Goal: Task Accomplishment & Management: Use online tool/utility

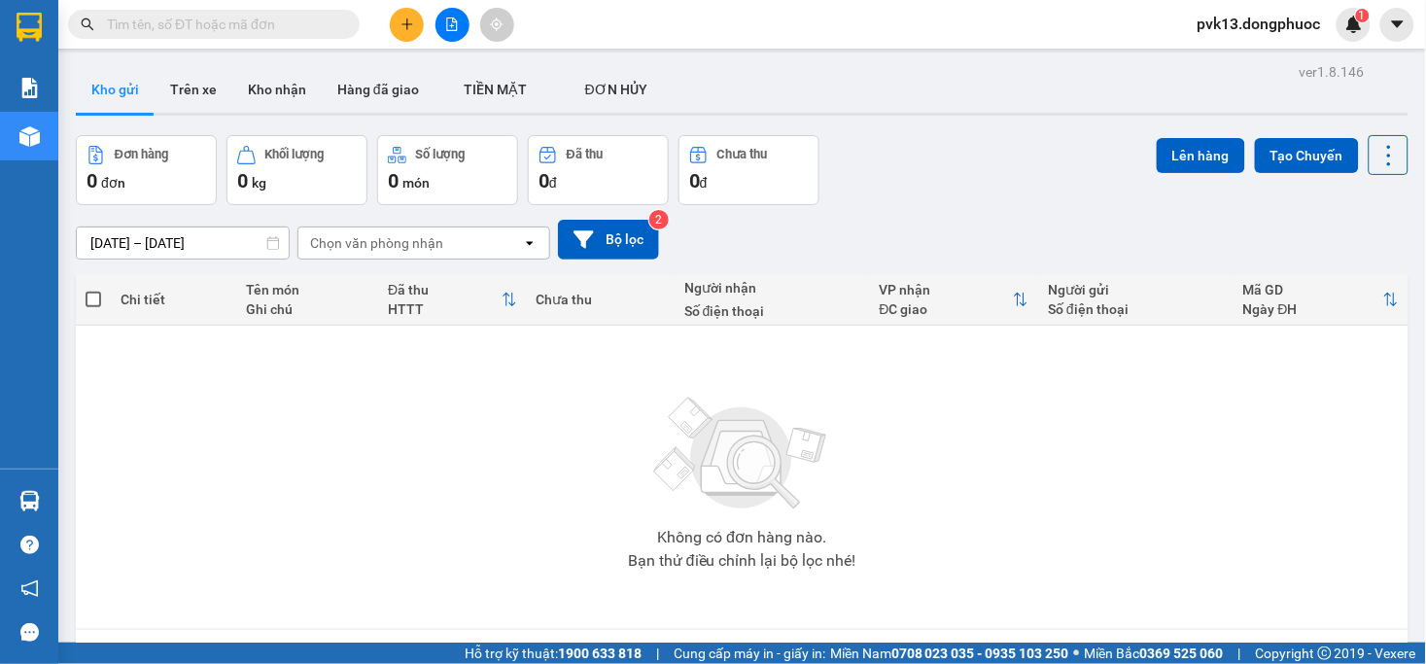
drag, startPoint x: 408, startPoint y: 0, endPoint x: 409, endPoint y: 19, distance: 19.5
click at [409, 10] on div "Kết quả tìm kiếm ( 0 ) Bộ lọc No Data pvk13.dongphuoc 1" at bounding box center [713, 24] width 1426 height 49
click at [409, 19] on icon "plus" at bounding box center [407, 24] width 14 height 14
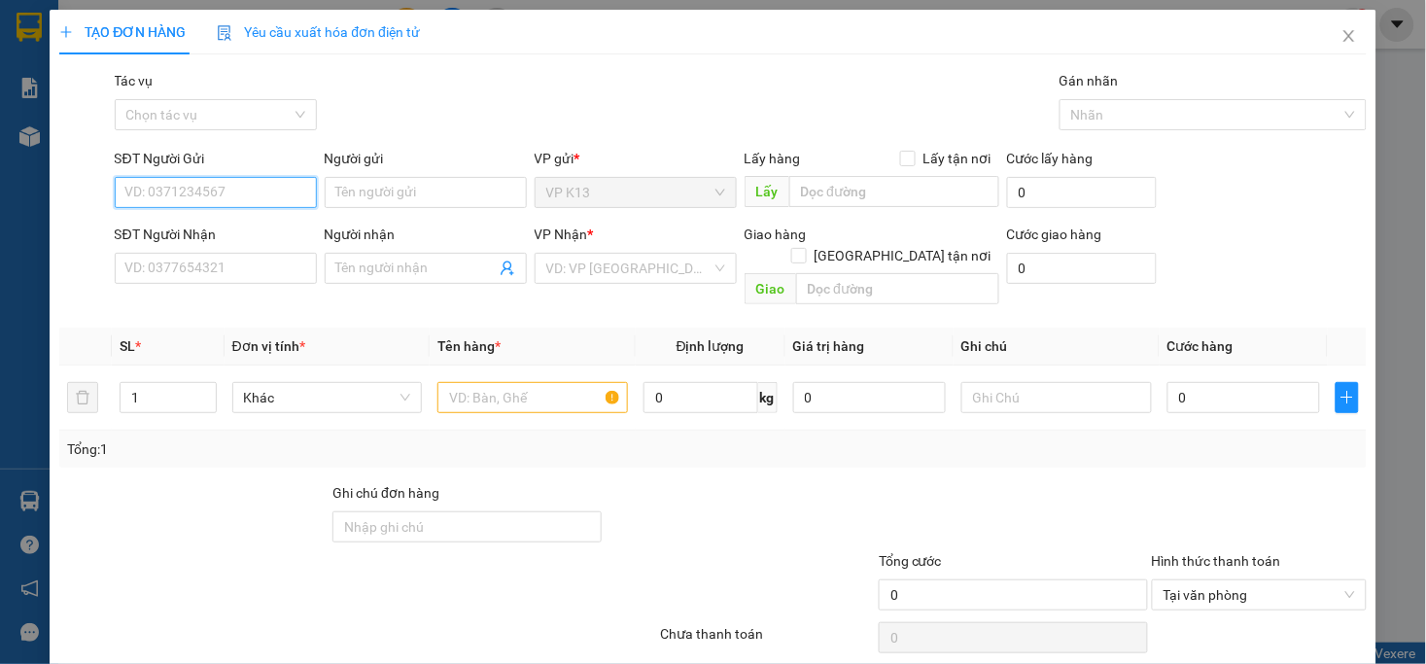
click at [196, 191] on input "SĐT Người Gửi" at bounding box center [216, 192] width 202 height 31
click at [218, 224] on div "0383613524 - HUY" at bounding box center [212, 231] width 177 height 21
type input "0383613524"
type input "HUY"
type input "0976290978"
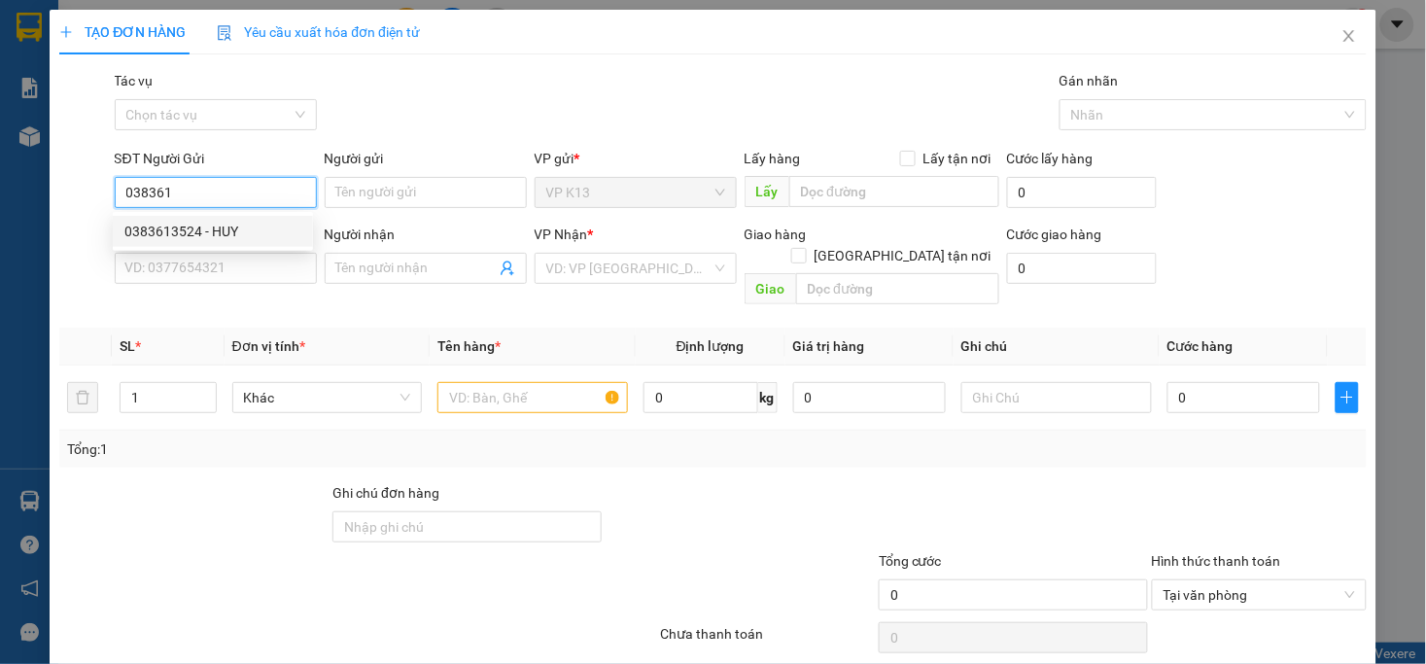
type input "HẠNH LABO"
type input "20.000"
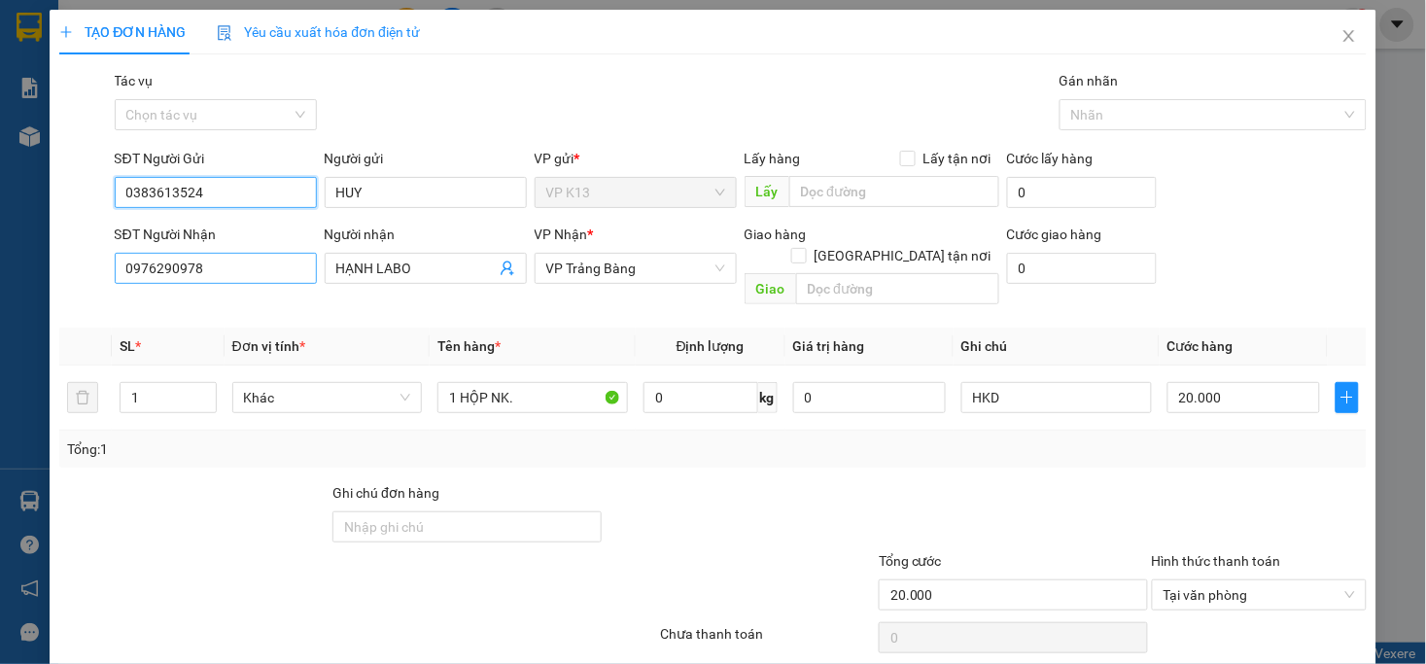
type input "0383613524"
click at [244, 260] on input "0976290978" at bounding box center [216, 268] width 202 height 31
click at [243, 260] on input "0976290978" at bounding box center [216, 268] width 202 height 31
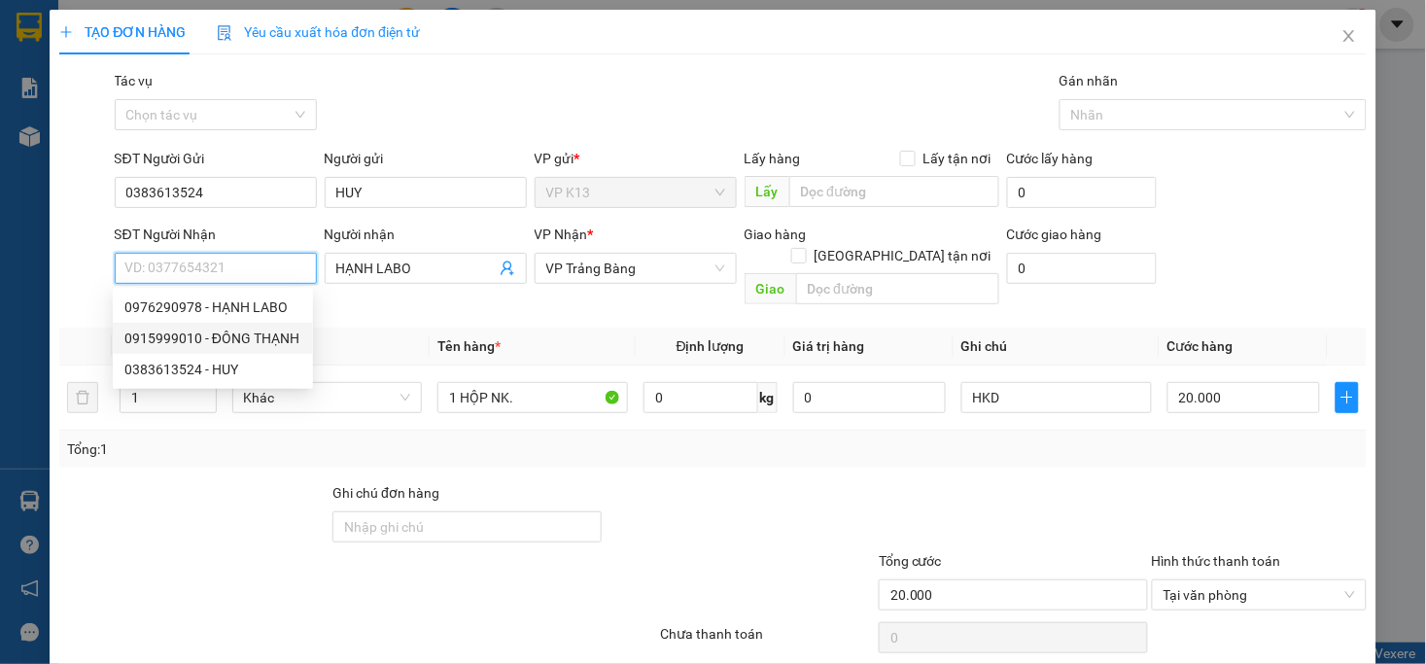
click at [243, 328] on div "0915999010 - ĐÔNG THẠNH" at bounding box center [212, 337] width 177 height 21
type input "0915999010"
type input "ĐÔNG THẠNH"
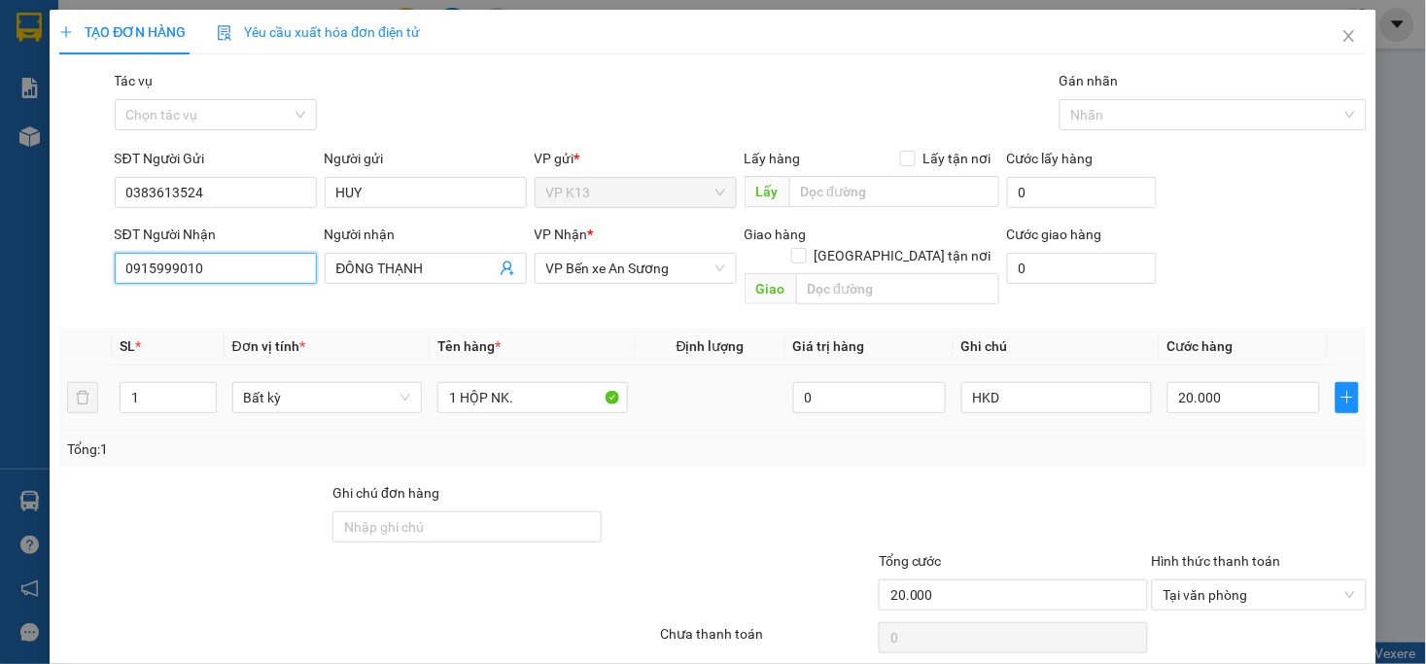
scroll to position [54, 0]
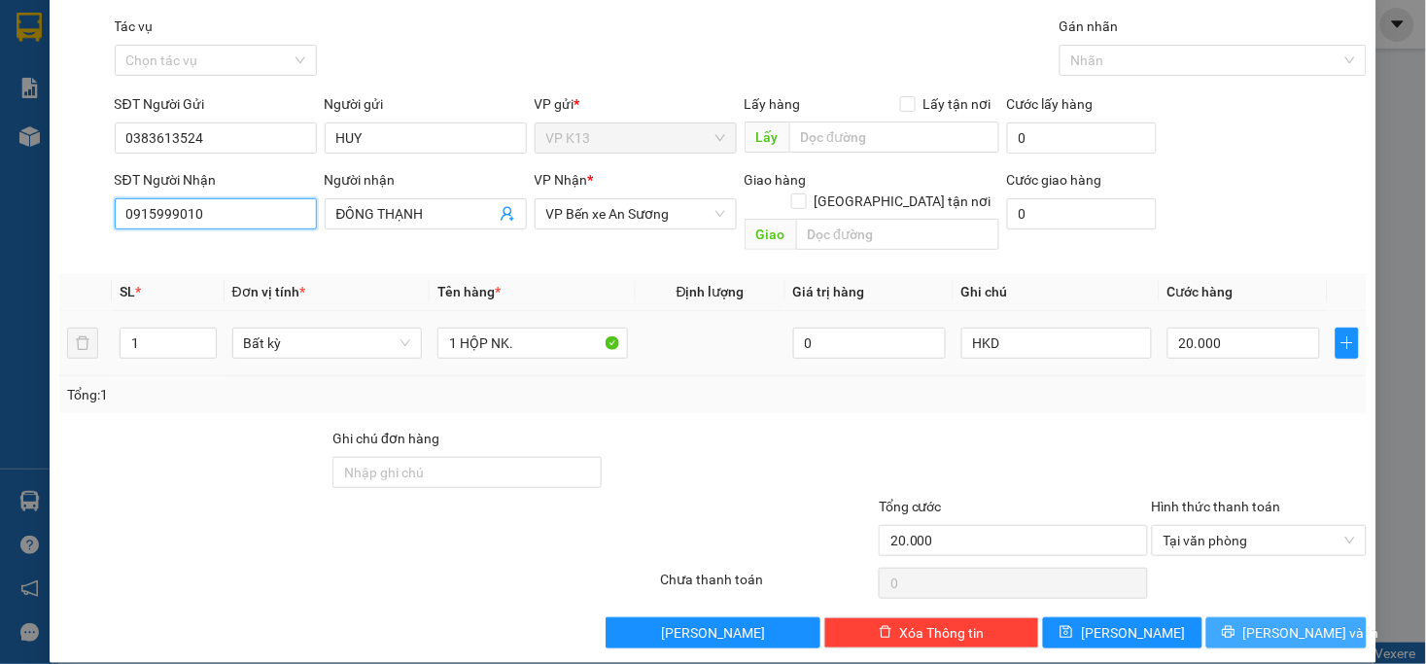
type input "0915999010"
click at [1285, 622] on span "[PERSON_NAME] và In" at bounding box center [1311, 632] width 136 height 21
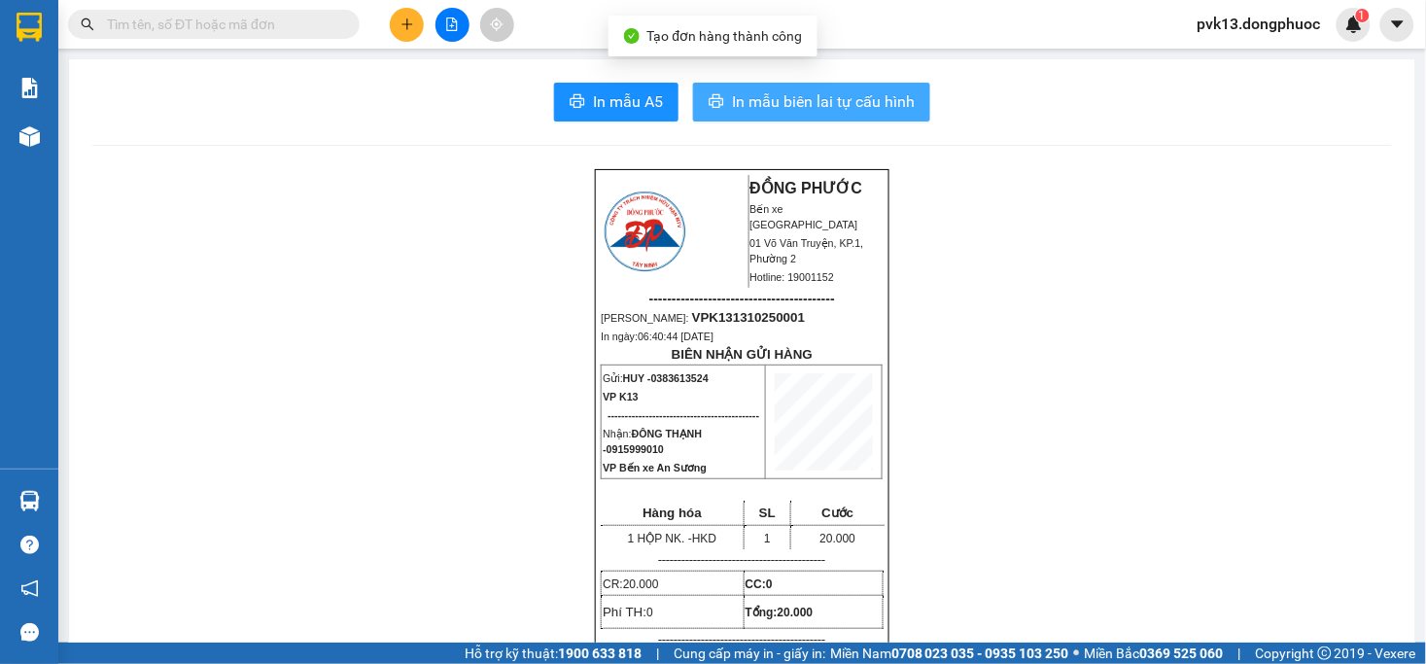
click at [772, 108] on span "In mẫu biên lai tự cấu hình" at bounding box center [823, 101] width 183 height 24
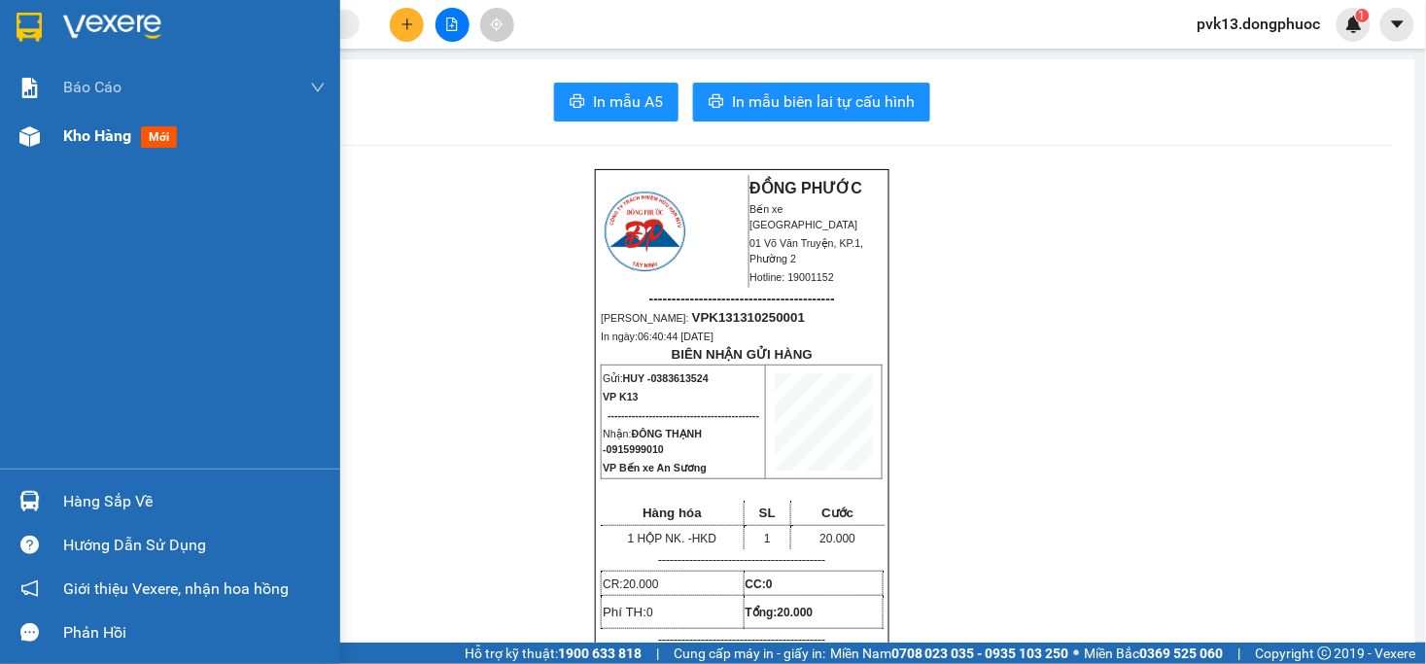
click at [27, 143] on img at bounding box center [29, 136] width 20 height 20
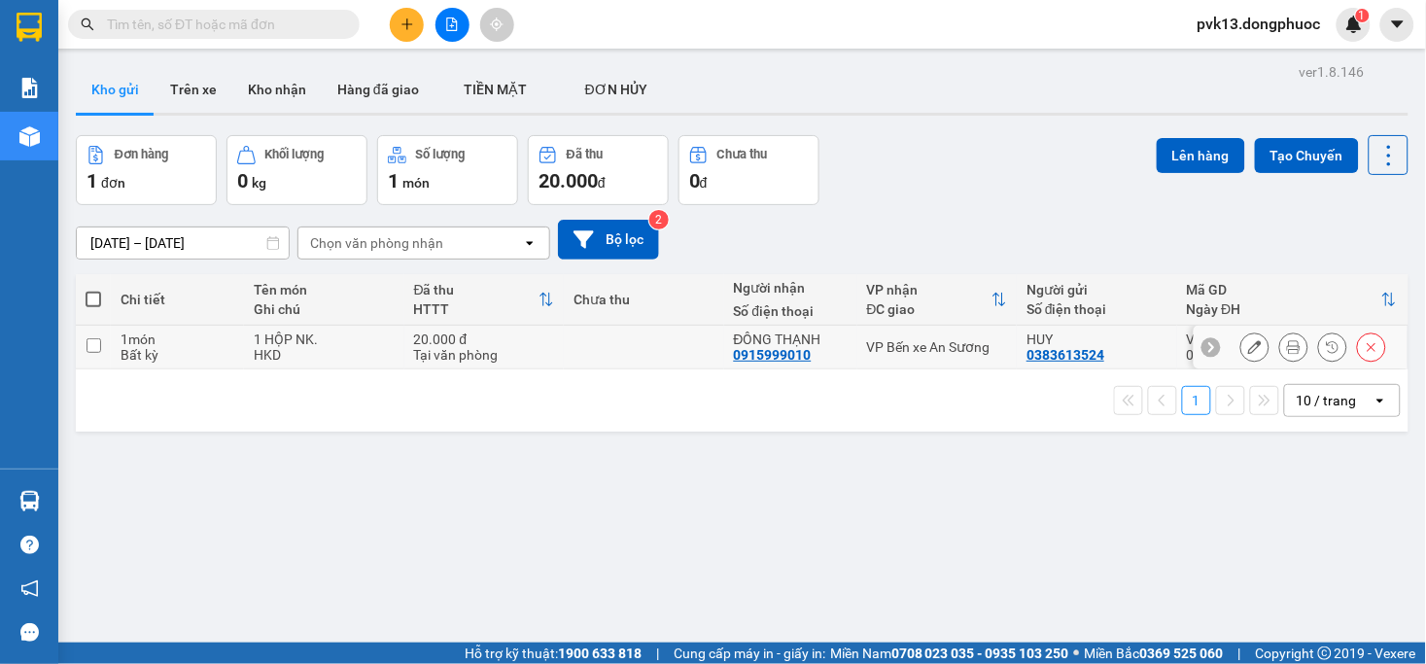
click at [581, 358] on td at bounding box center [644, 348] width 160 height 44
checkbox input "true"
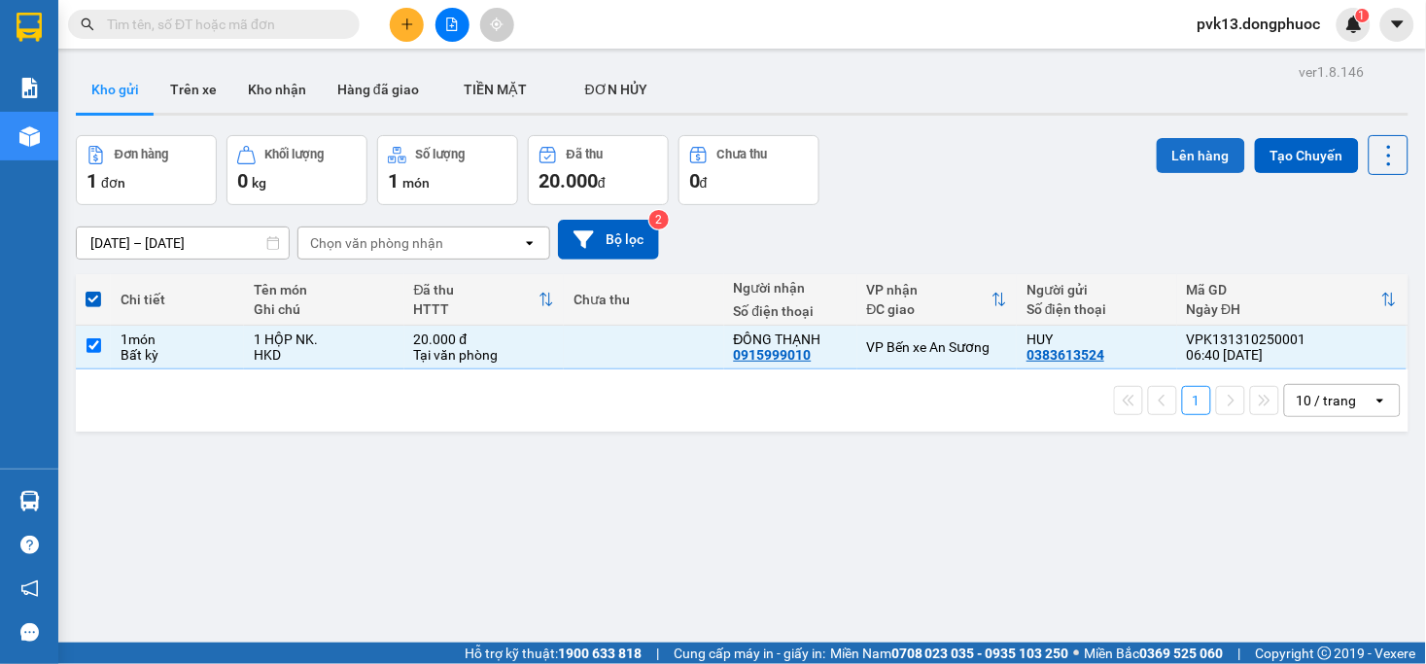
click at [1181, 157] on button "Lên hàng" at bounding box center [1200, 155] width 88 height 35
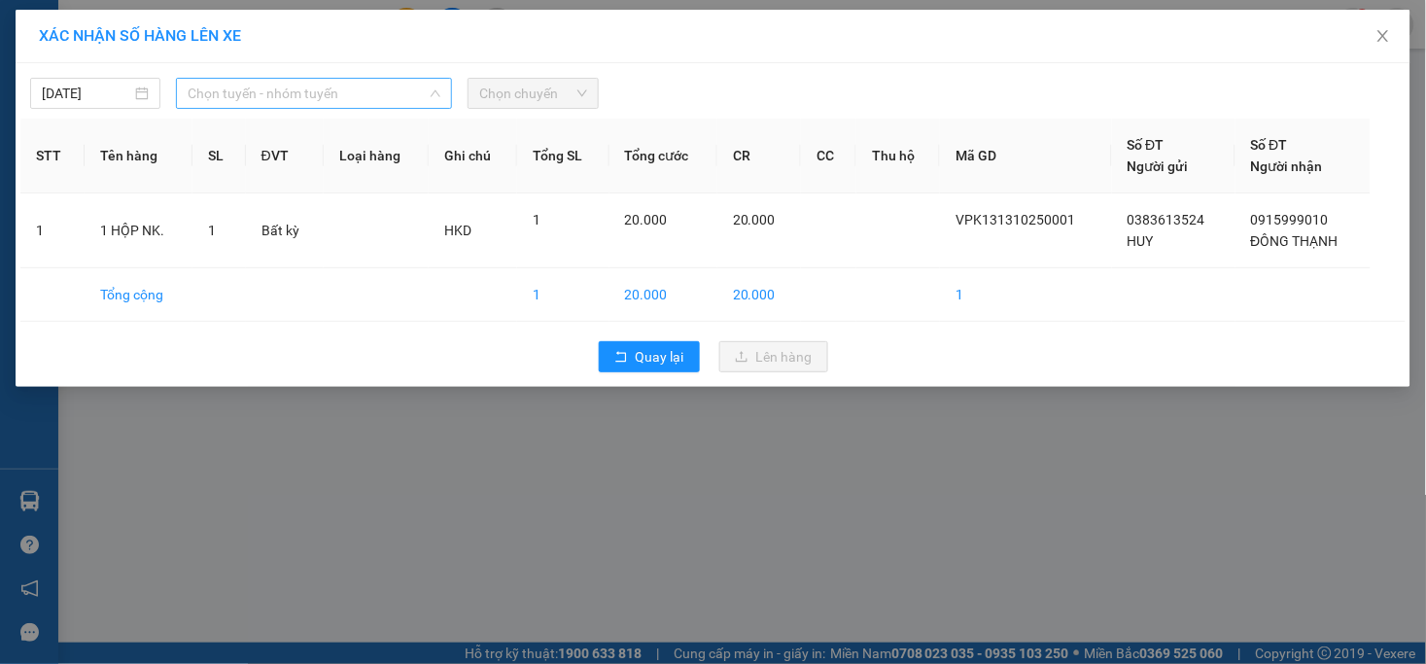
click at [327, 98] on span "Chọn tuyến - nhóm tuyến" at bounding box center [314, 93] width 253 height 29
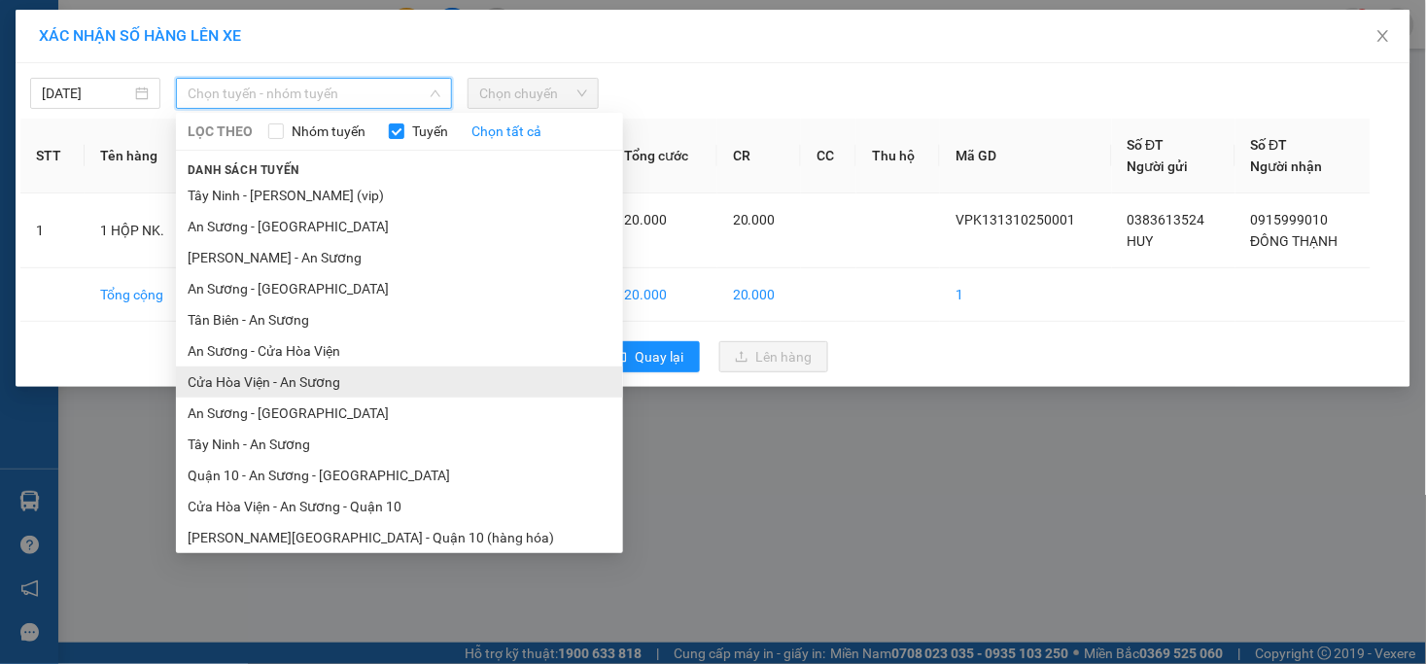
click at [293, 385] on li "Cửa Hòa Viện - An Sương" at bounding box center [399, 381] width 447 height 31
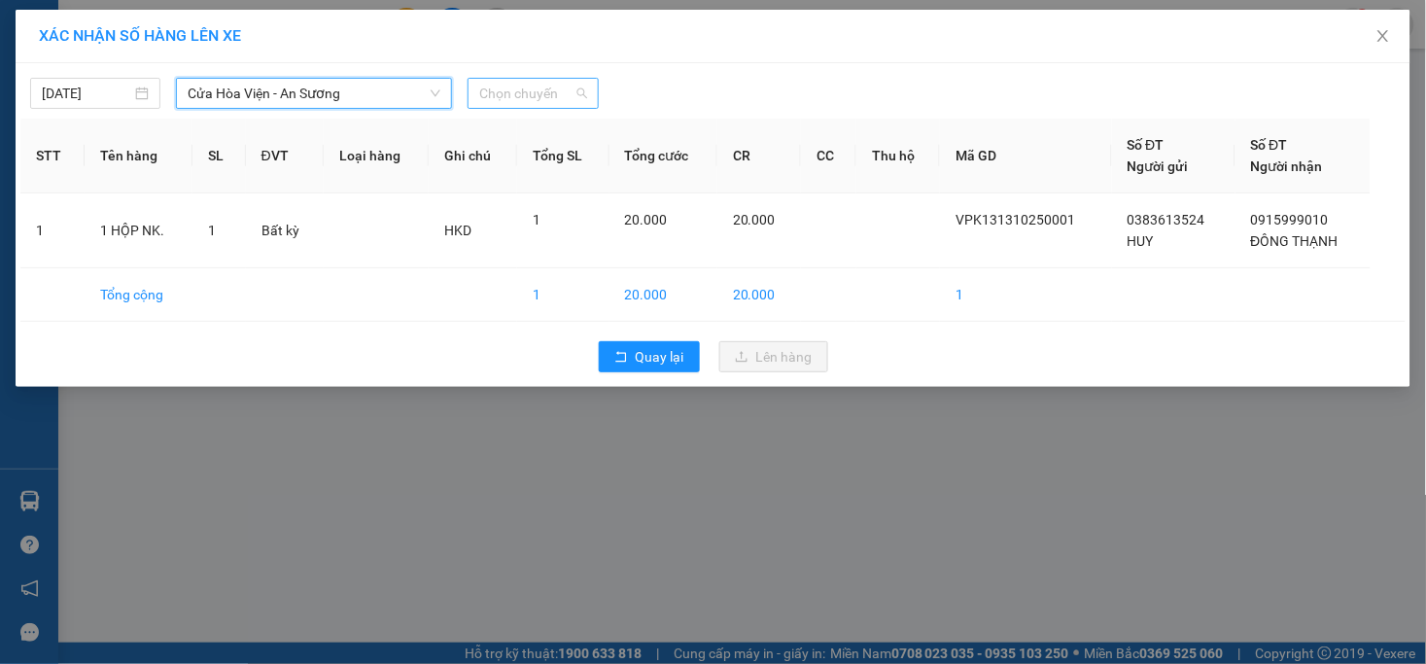
click at [494, 95] on span "Chọn chuyến" at bounding box center [532, 93] width 107 height 29
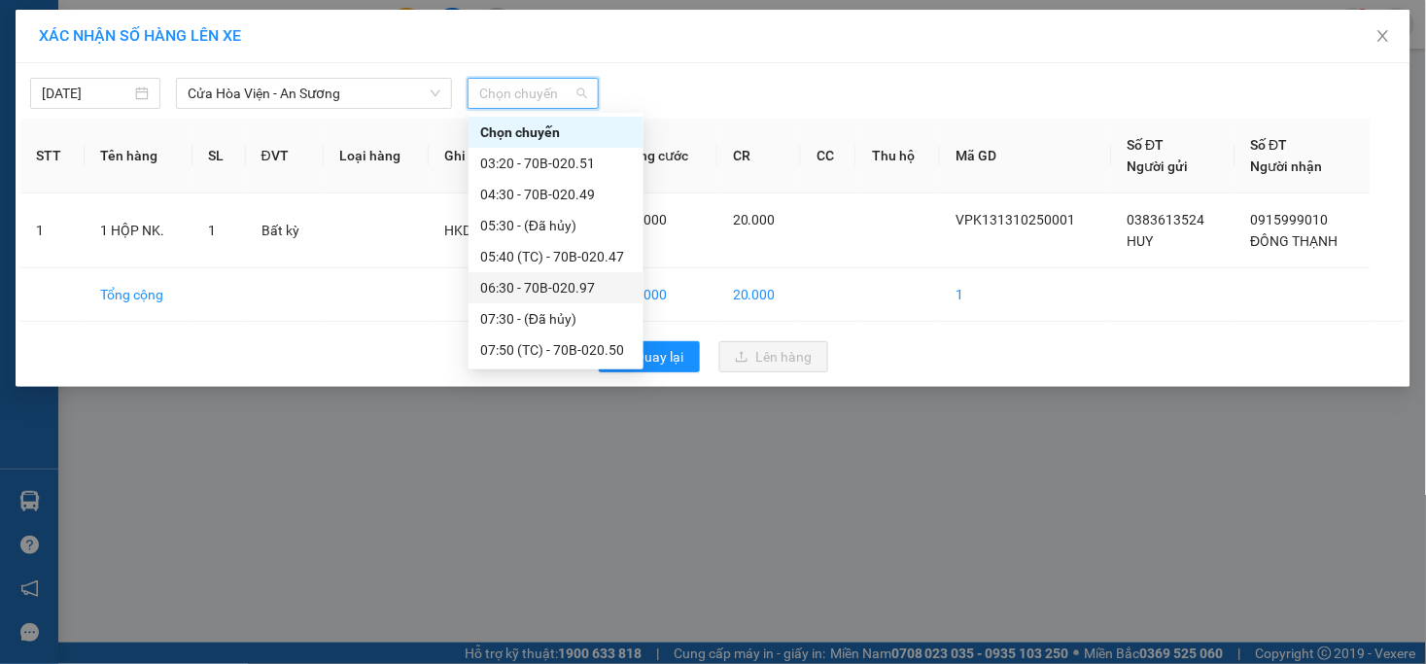
click at [542, 292] on div "06:30 - 70B-020.97" at bounding box center [556, 287] width 152 height 21
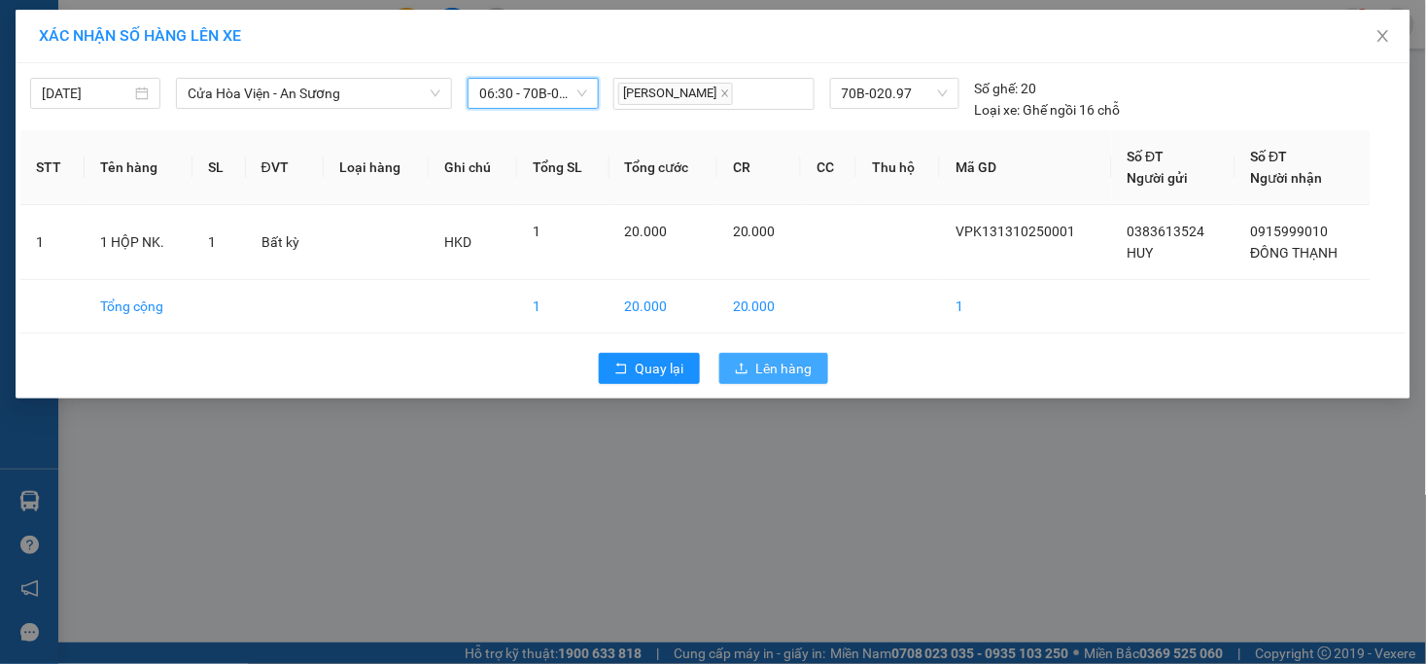
click at [769, 365] on span "Lên hàng" at bounding box center [784, 368] width 56 height 21
